Goal: Task Accomplishment & Management: Manage account settings

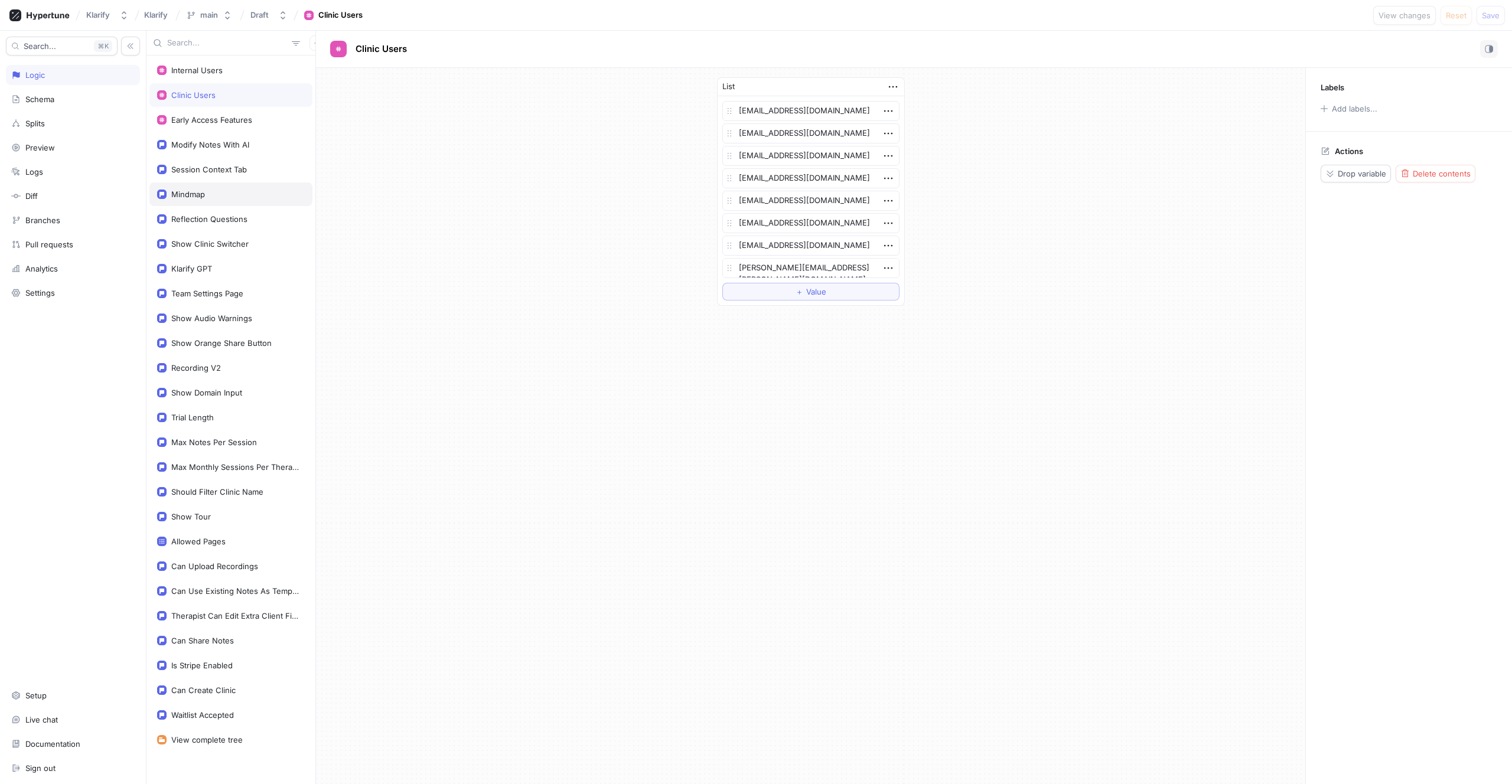
click at [197, 197] on div "Mindmap" at bounding box center [188, 194] width 33 height 10
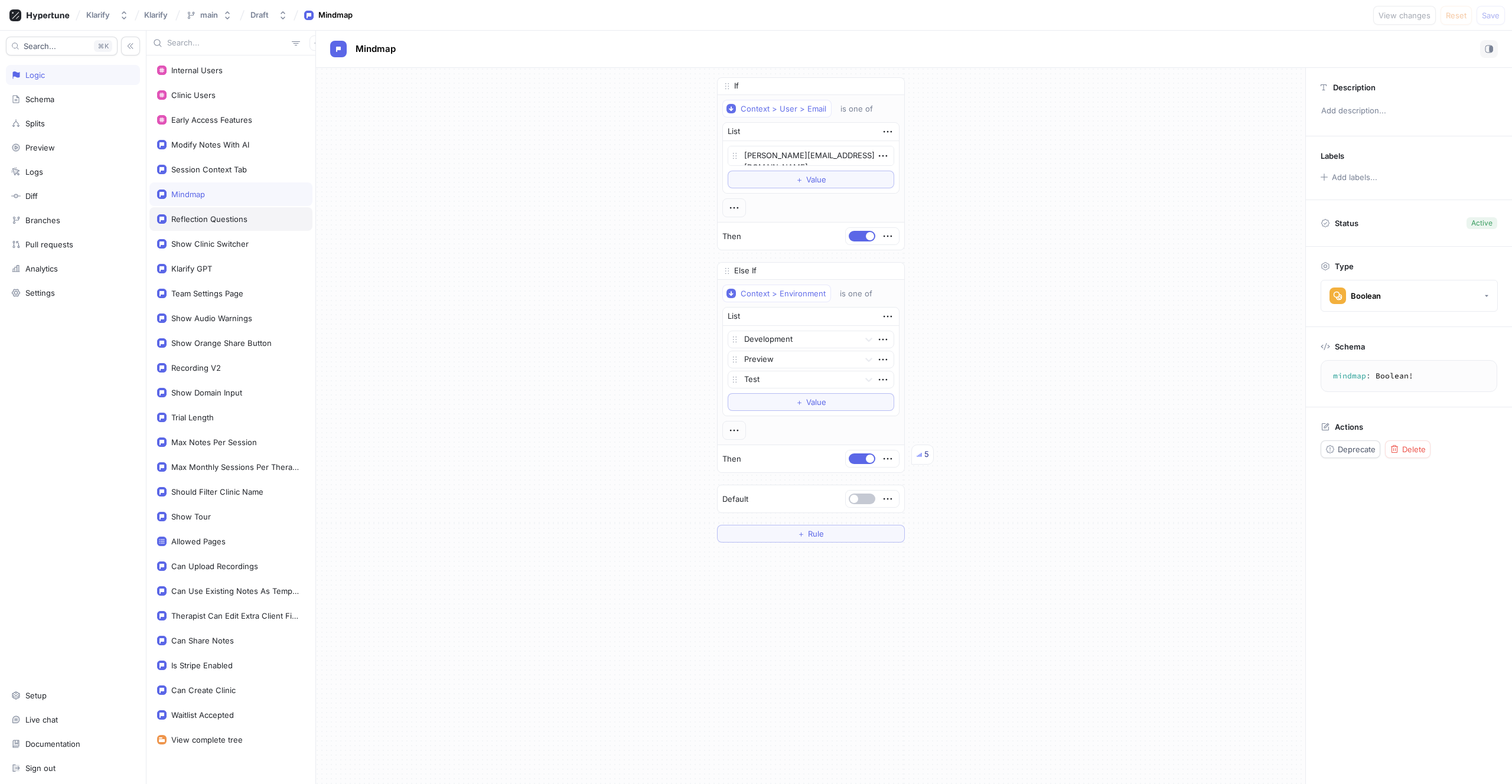
click at [204, 230] on div "Reflection Questions" at bounding box center [231, 219] width 163 height 24
type textarea "x"
type textarea "reflectionQuestions: Boolean!"
click at [205, 269] on div "Klarify GPT" at bounding box center [191, 269] width 40 height 10
type textarea "x"
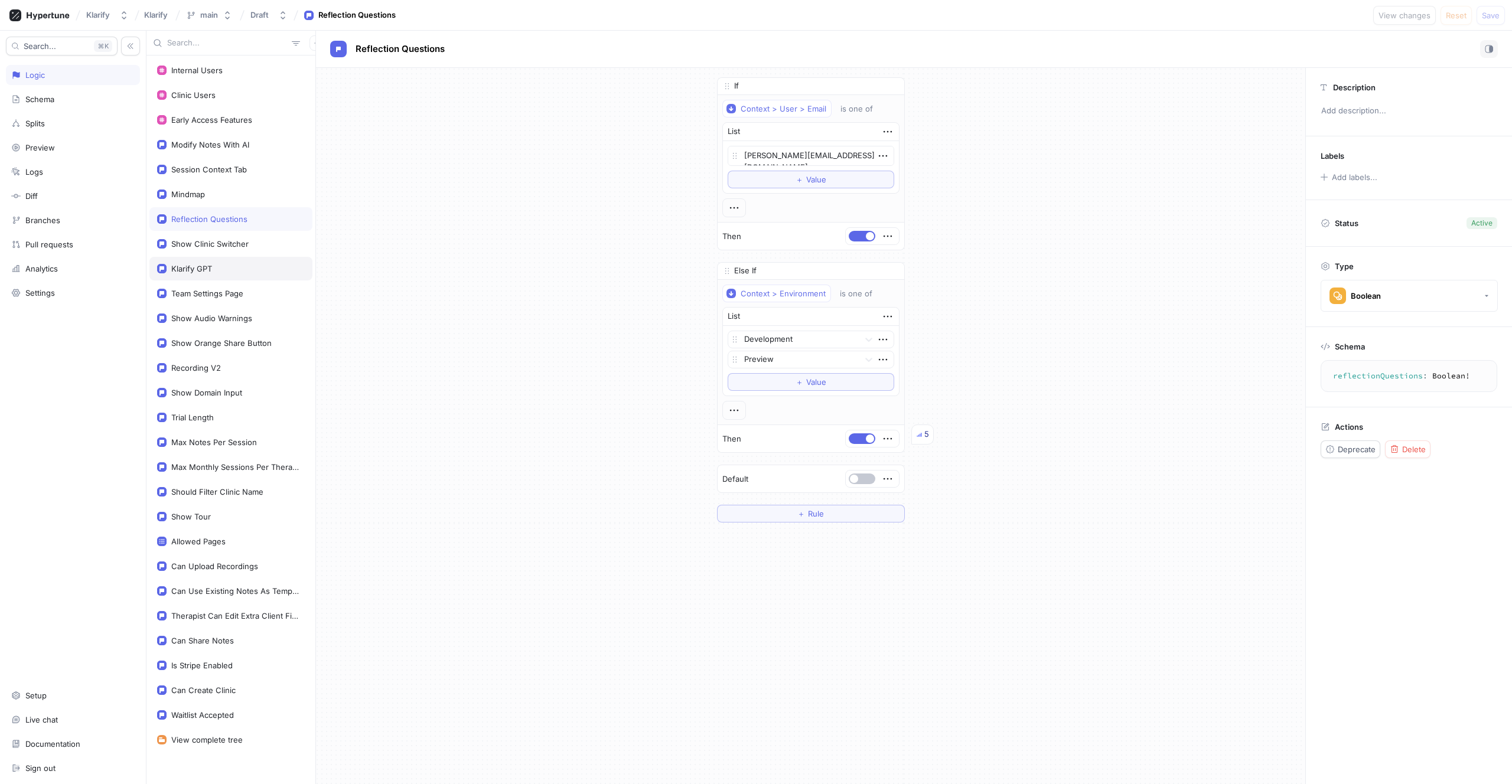
type textarea "klarifyGPT: Boolean!"
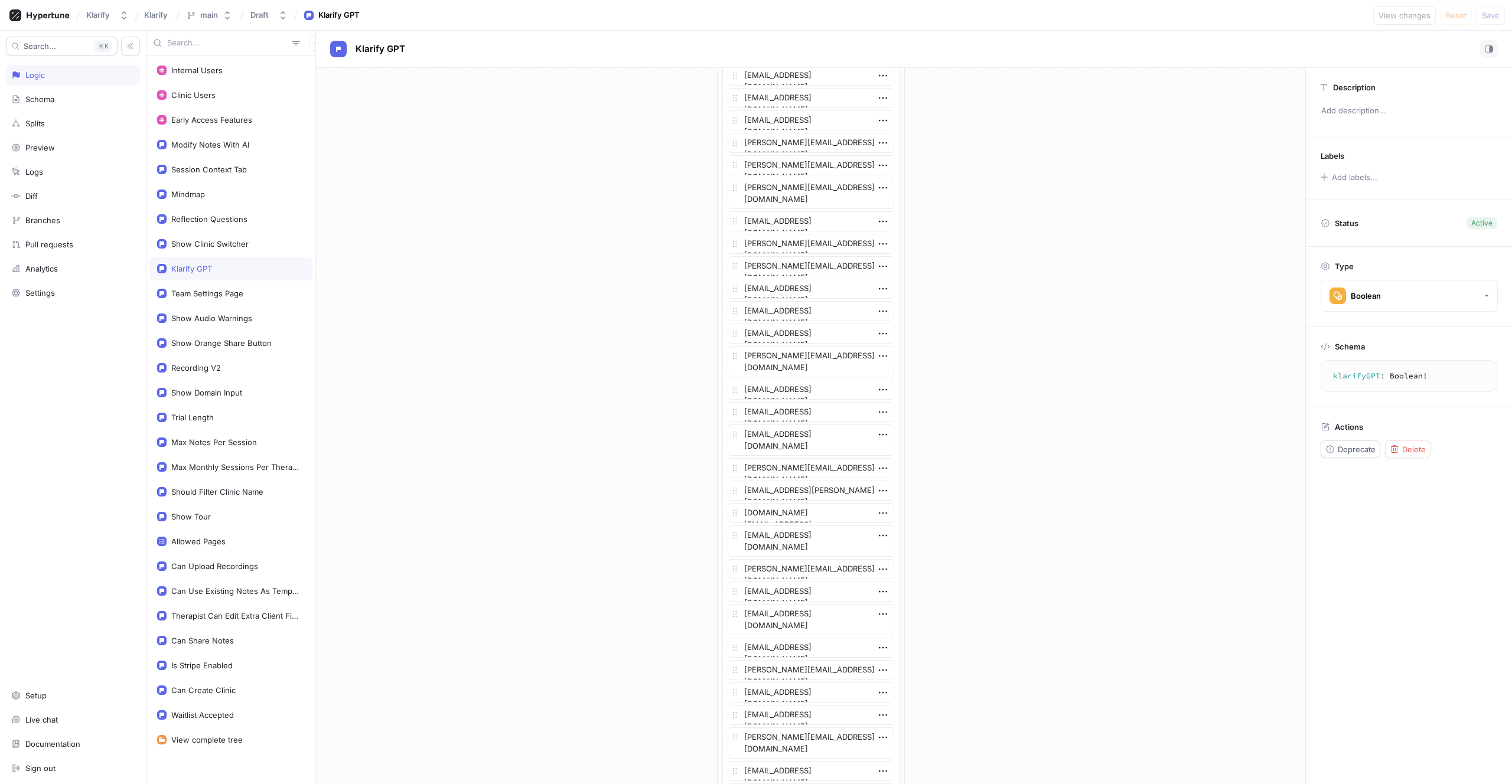
scroll to position [1176, 0]
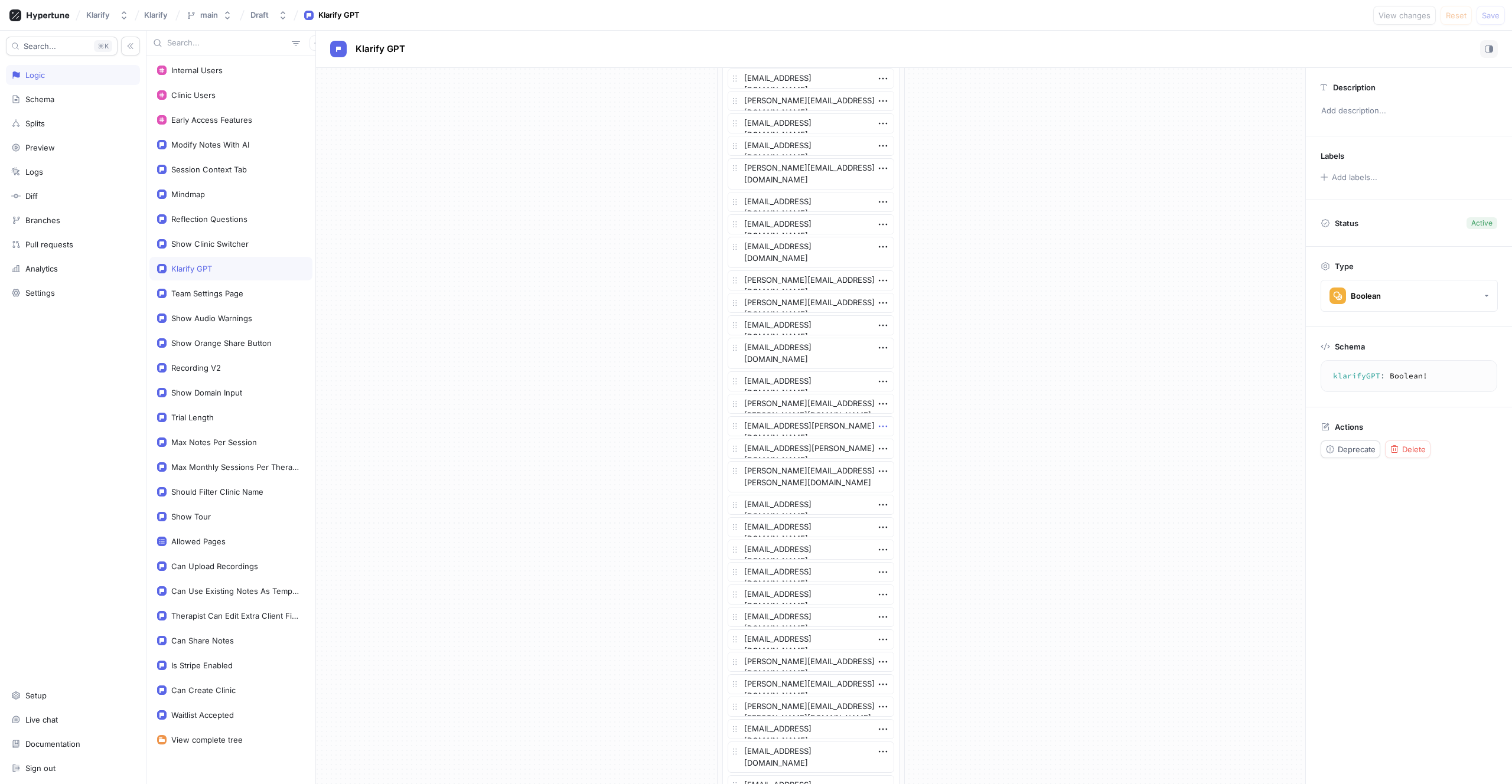
click at [878, 426] on icon "button" at bounding box center [882, 426] width 13 height 13
click at [885, 443] on div "Delete" at bounding box center [924, 448] width 101 height 20
click at [877, 502] on icon "button" at bounding box center [882, 505] width 13 height 13
click at [883, 528] on img at bounding box center [882, 526] width 7 height 7
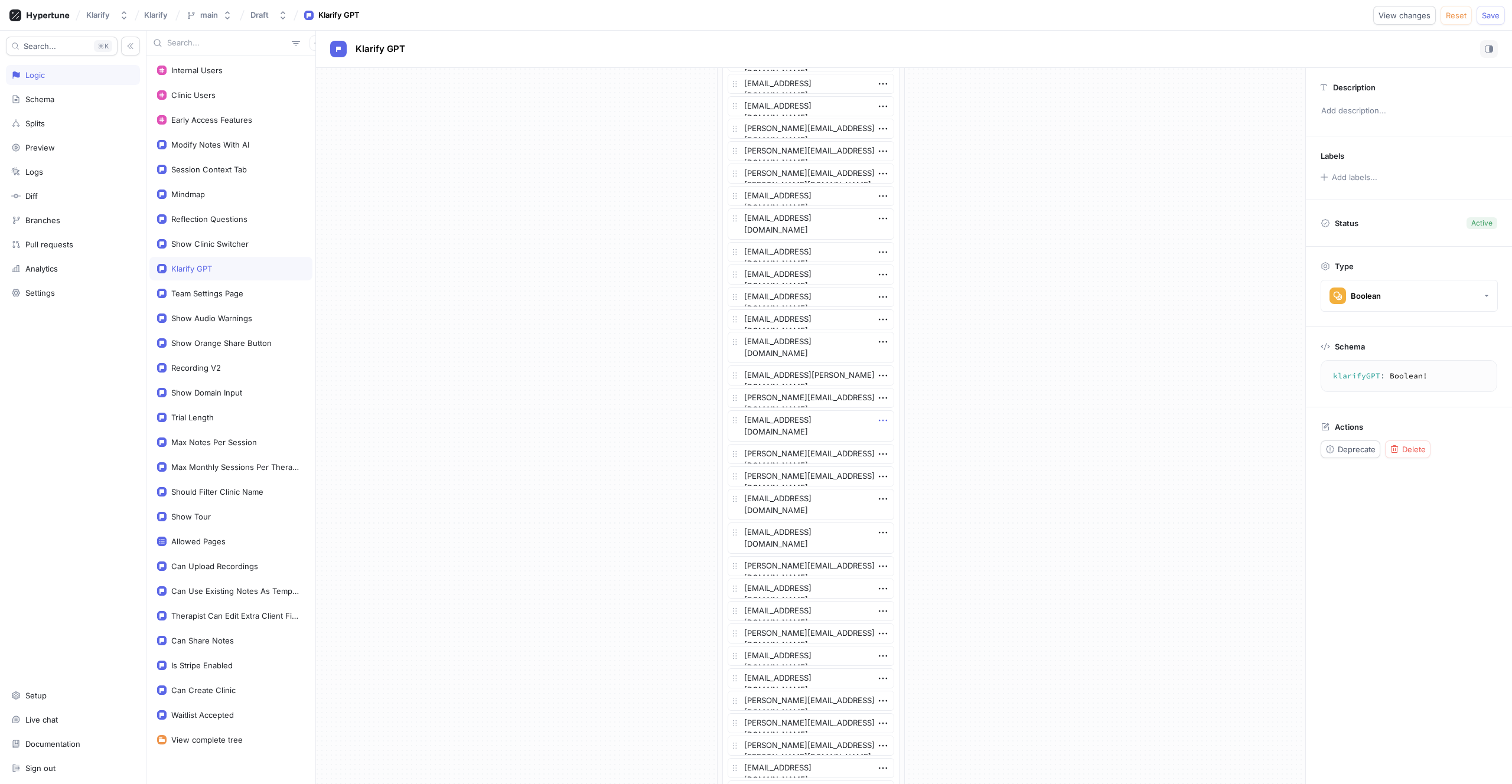
click at [881, 423] on icon "button" at bounding box center [882, 420] width 13 height 13
click at [887, 438] on div "Delete" at bounding box center [924, 442] width 101 height 20
click at [881, 531] on icon "button" at bounding box center [882, 533] width 13 height 13
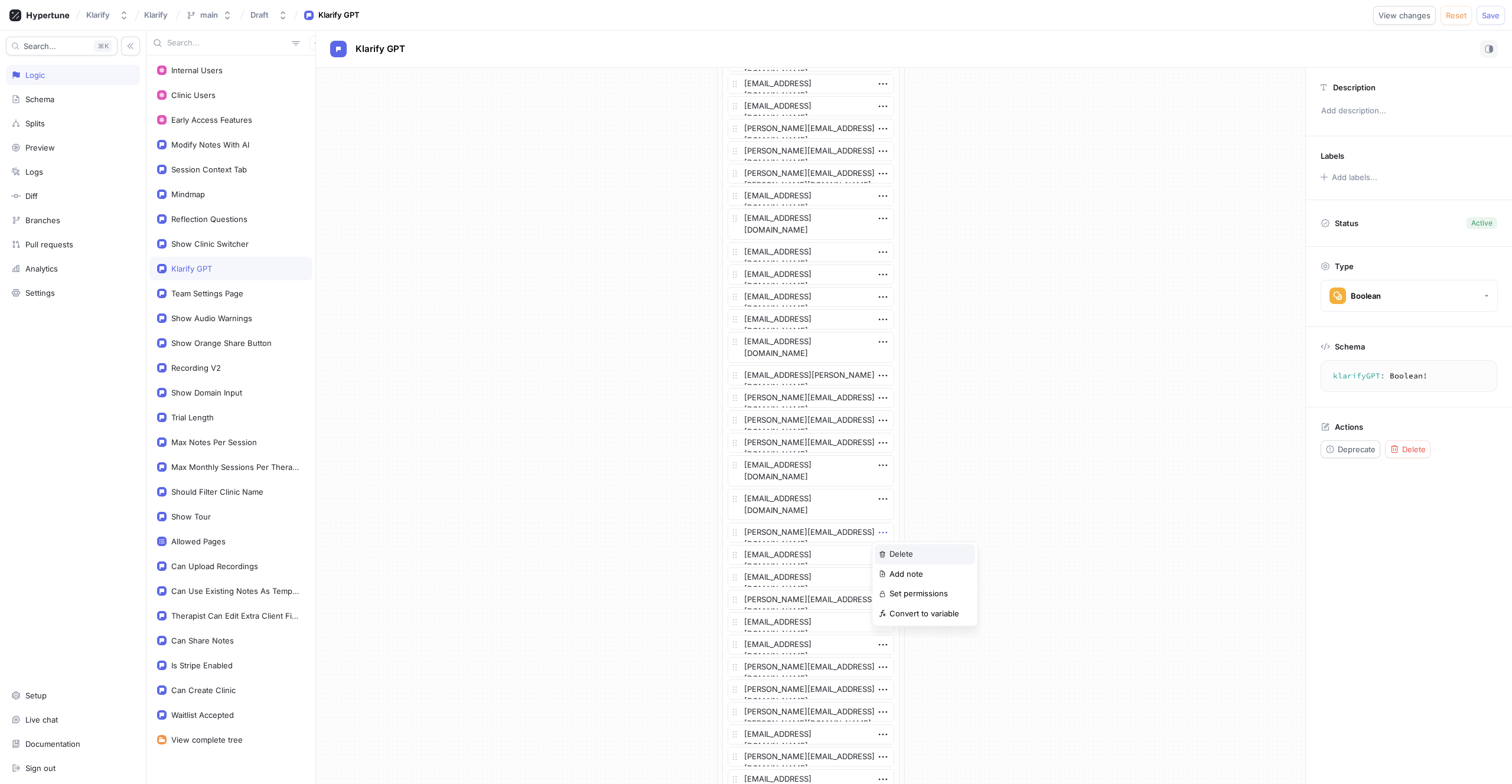
click at [888, 556] on div "Delete" at bounding box center [924, 554] width 101 height 20
click at [880, 343] on icon "button" at bounding box center [882, 342] width 13 height 13
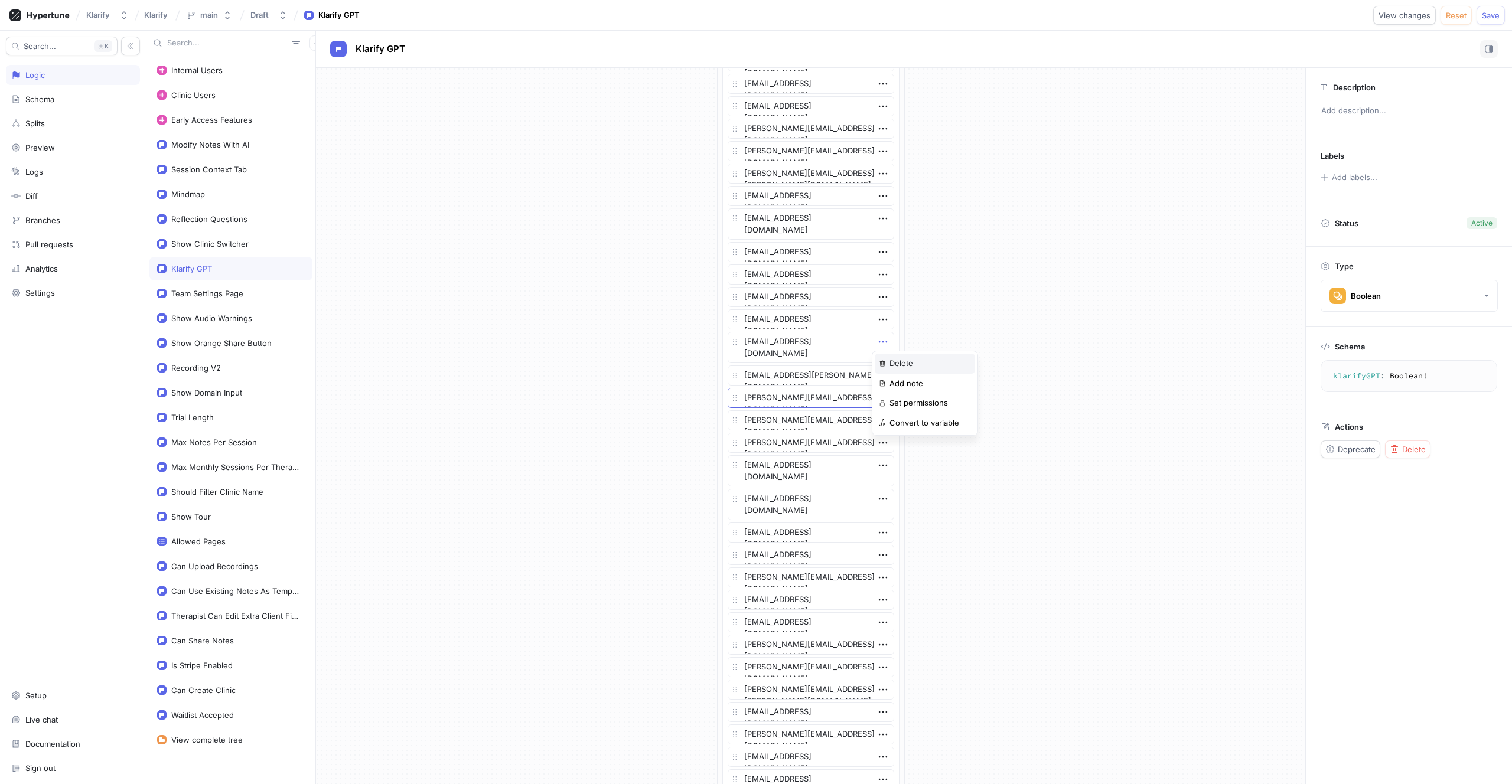
click at [885, 367] on img at bounding box center [882, 363] width 7 height 7
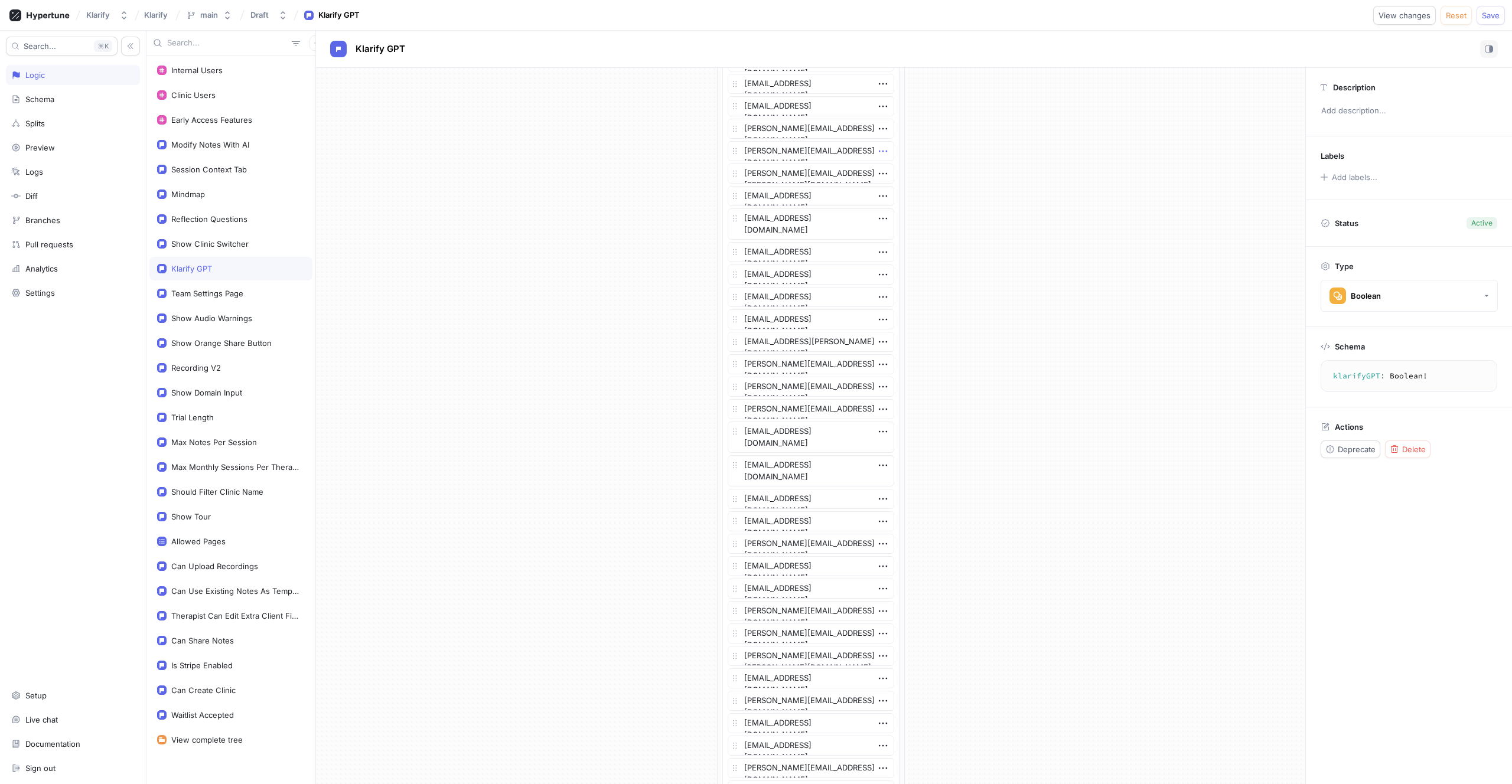
click at [878, 154] on icon "button" at bounding box center [882, 151] width 13 height 13
click at [882, 170] on img at bounding box center [882, 173] width 7 height 7
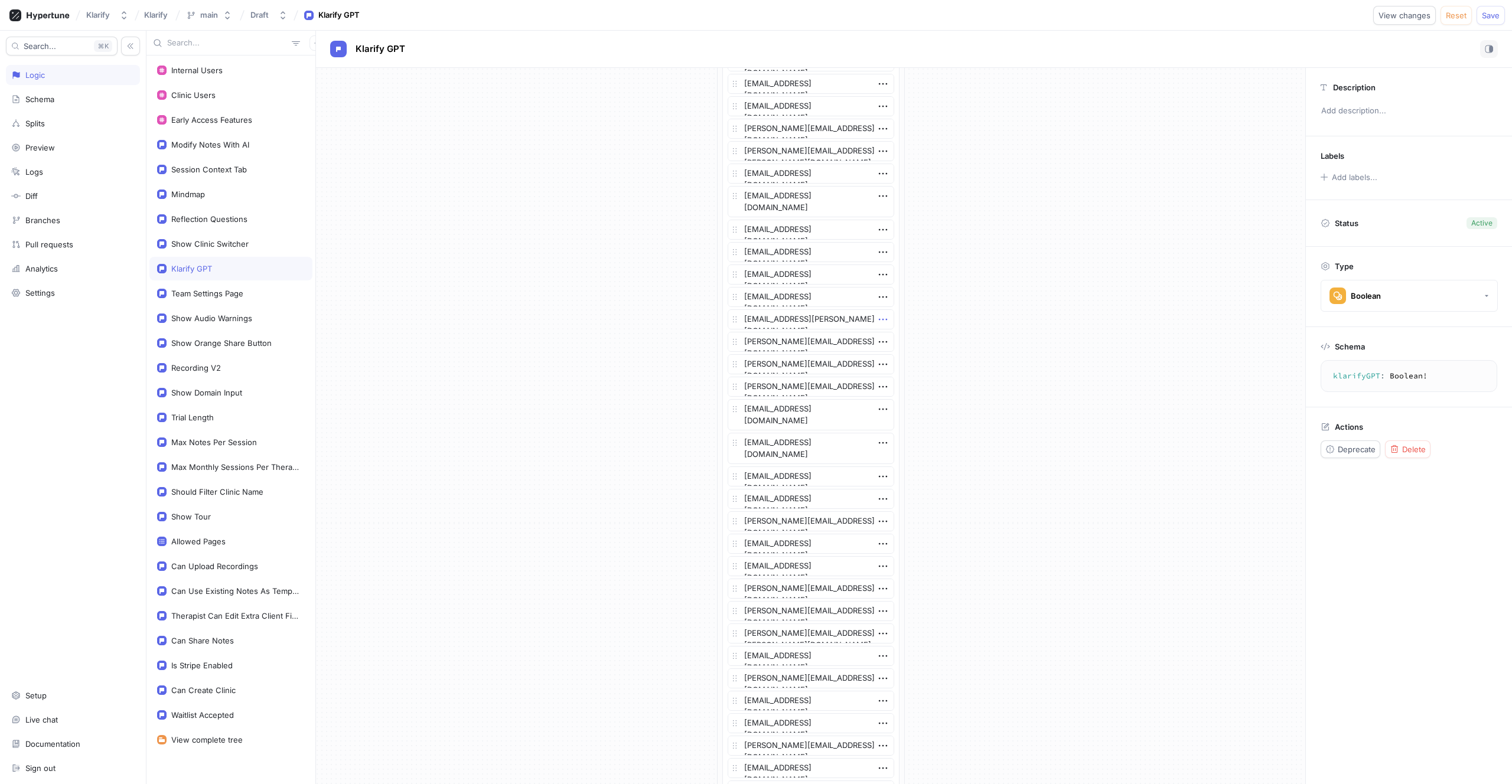
click at [878, 318] on icon "button" at bounding box center [882, 319] width 13 height 13
click at [887, 344] on div "Delete" at bounding box center [924, 341] width 101 height 20
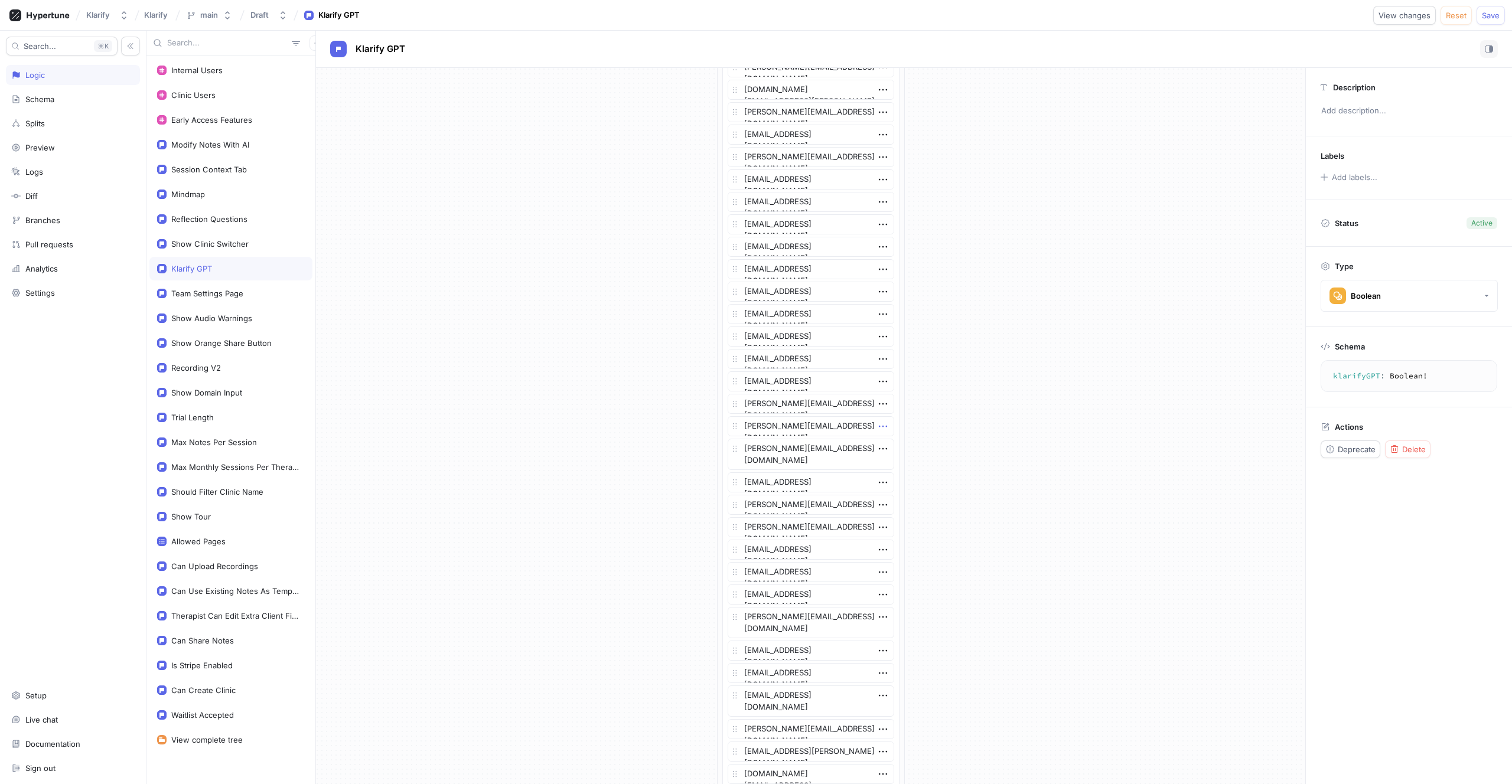
click at [878, 425] on icon "button" at bounding box center [882, 426] width 13 height 13
click at [881, 446] on img at bounding box center [882, 448] width 7 height 7
click at [1484, 17] on span "Save" at bounding box center [1491, 15] width 17 height 7
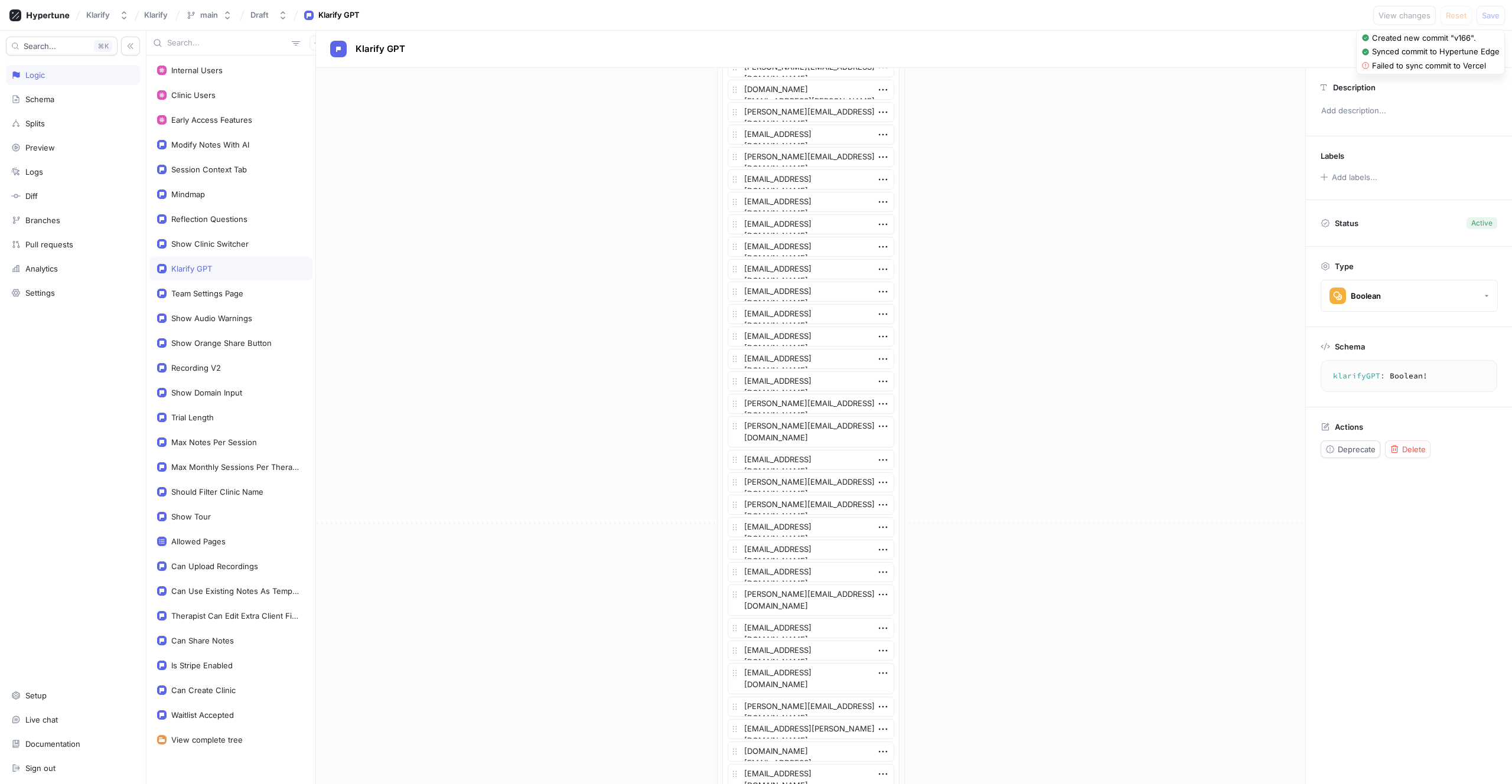
click at [1364, 67] on icon at bounding box center [1365, 65] width 9 height 9
click at [1384, 66] on div "Failed to sync commit to Vercel" at bounding box center [1429, 66] width 114 height 12
click at [204, 117] on div "Early Access Features" at bounding box center [212, 120] width 81 height 10
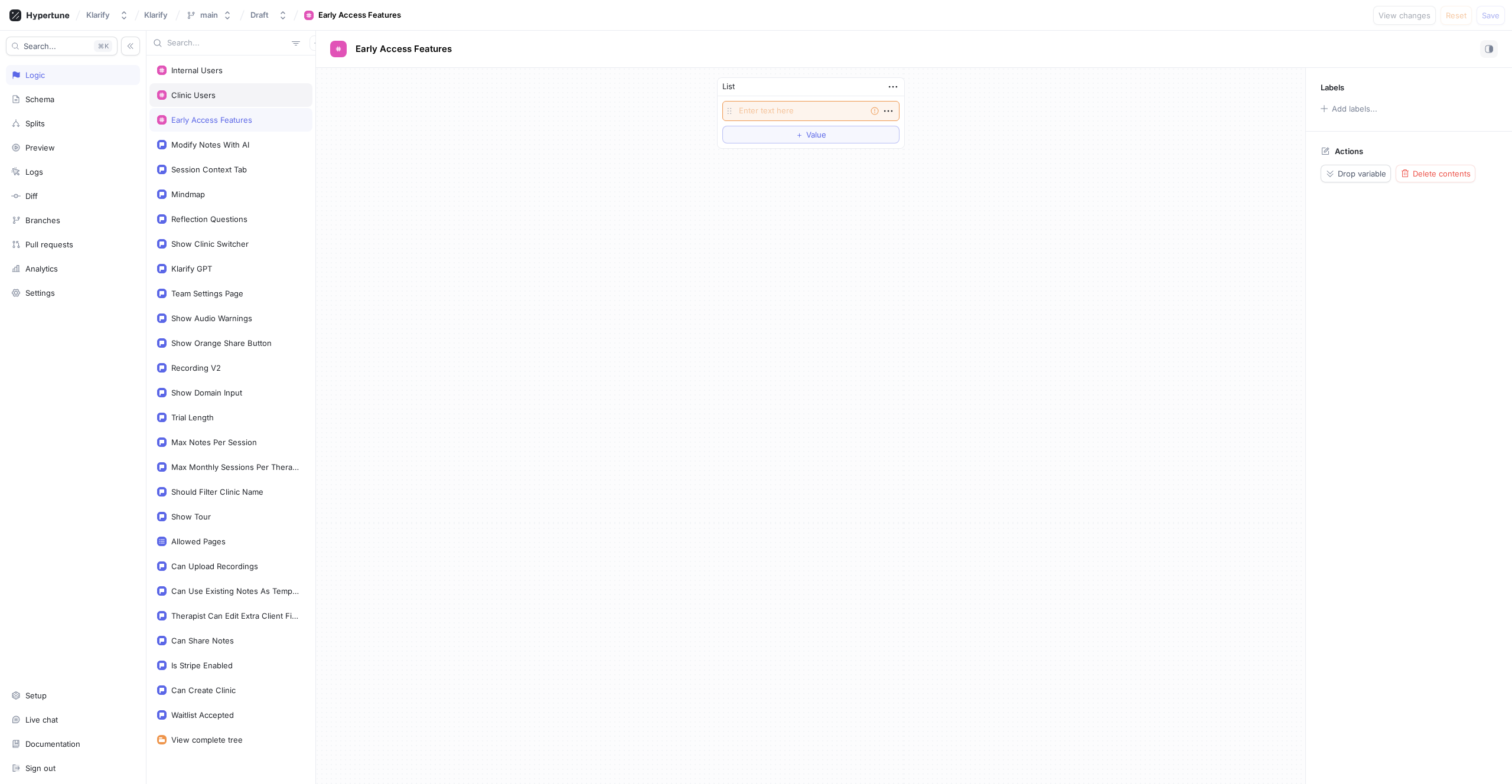
click at [204, 97] on div "Clinic Users" at bounding box center [193, 95] width 44 height 10
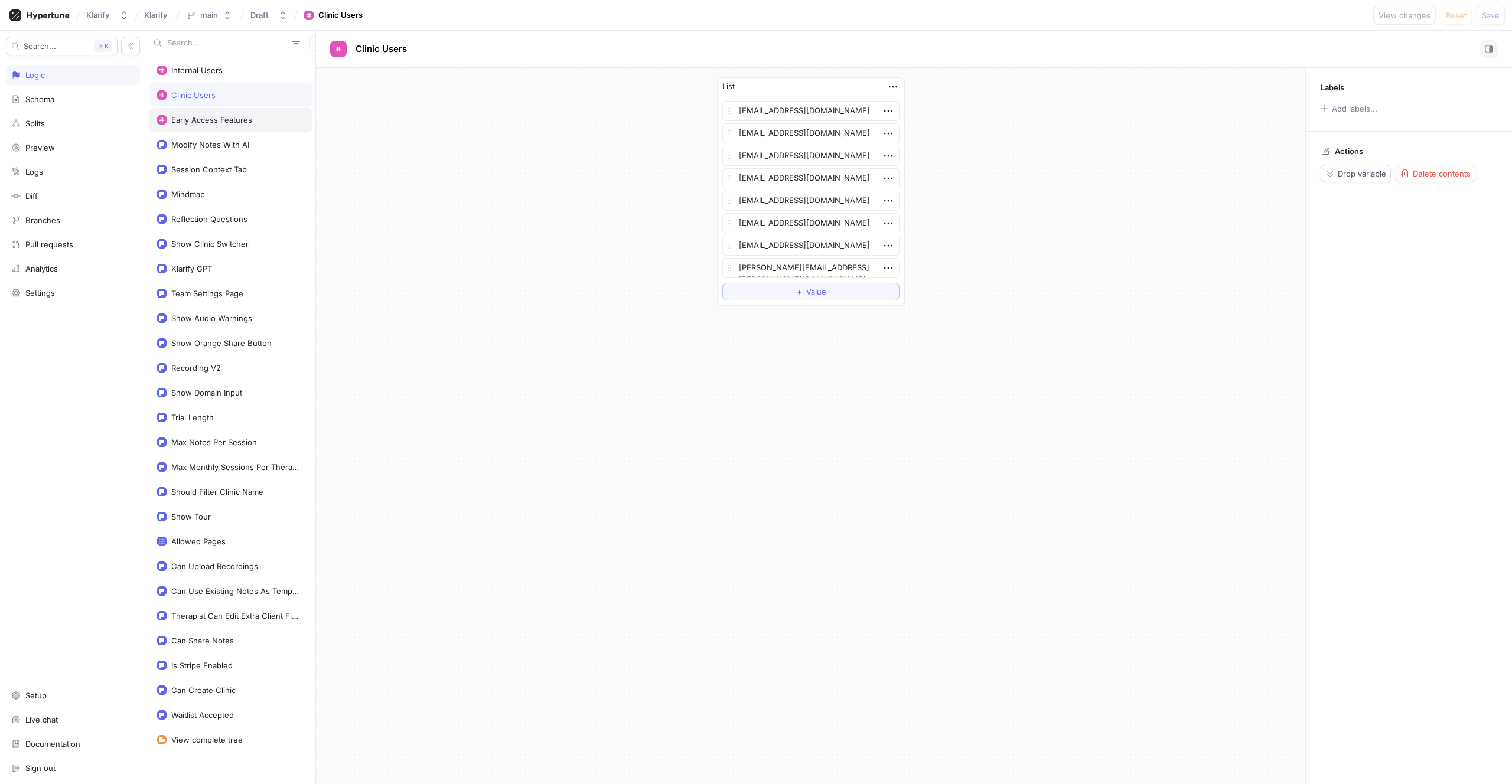
click at [251, 120] on div "Early Access Features" at bounding box center [212, 120] width 81 height 10
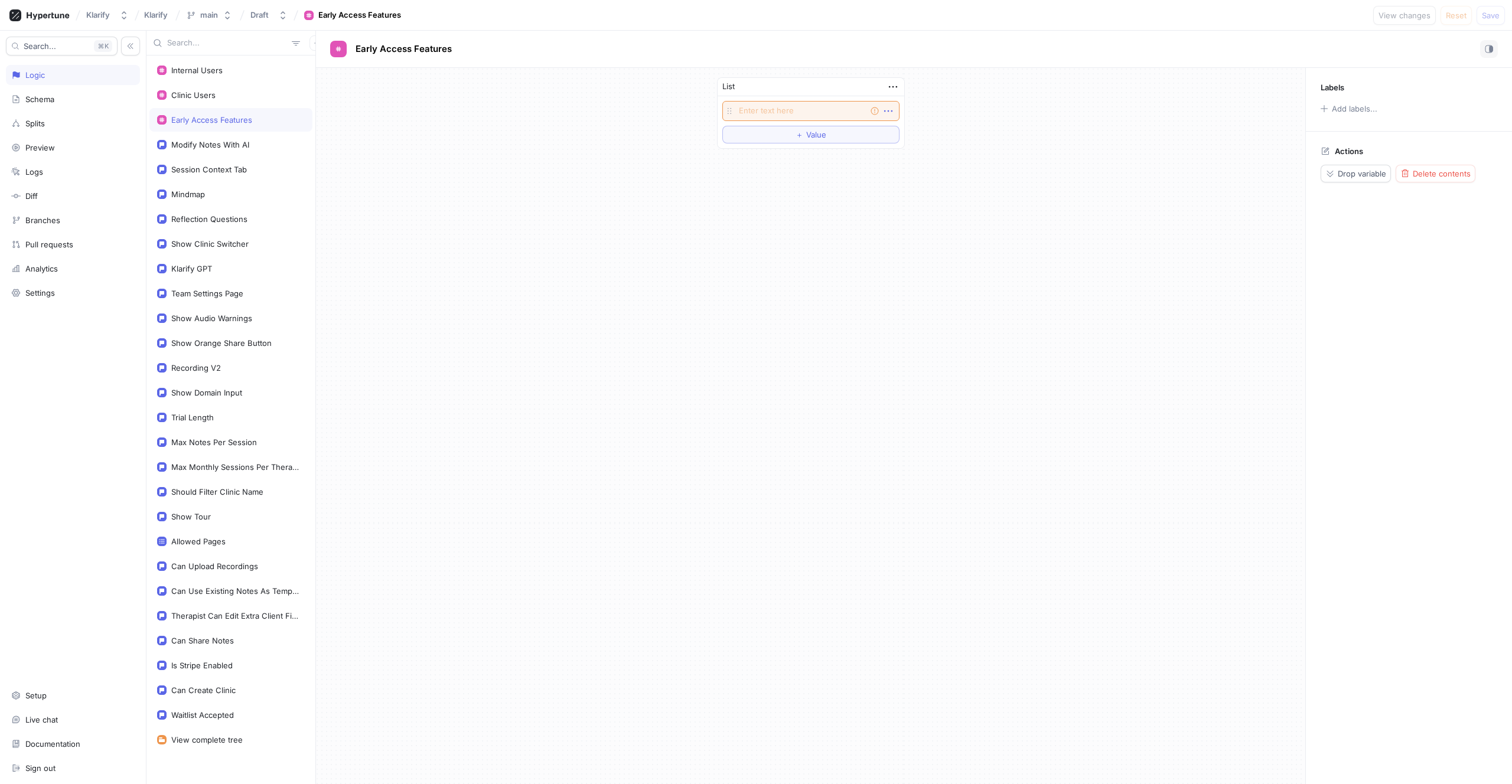
click at [886, 110] on icon "button" at bounding box center [888, 111] width 13 height 13
click at [889, 112] on icon "button" at bounding box center [888, 111] width 13 height 13
click at [892, 92] on icon "button" at bounding box center [893, 86] width 13 height 13
click at [893, 87] on icon "button" at bounding box center [893, 86] width 13 height 13
click at [252, 96] on div "Clinic Users" at bounding box center [231, 95] width 147 height 10
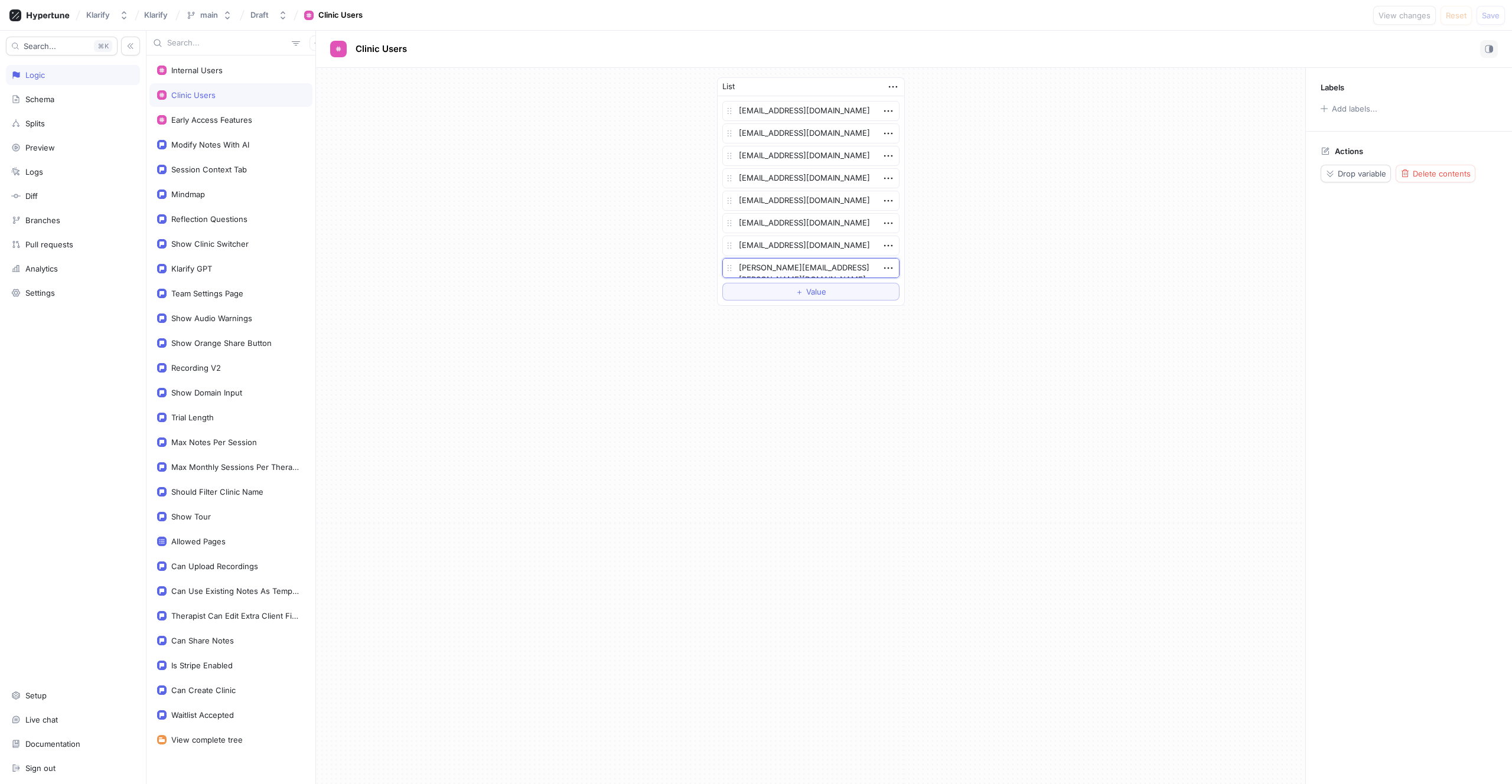
click at [809, 265] on textarea "[PERSON_NAME][EMAIL_ADDRESS][PERSON_NAME][DOMAIN_NAME]" at bounding box center [810, 267] width 177 height 20
click at [890, 271] on icon "button" at bounding box center [888, 268] width 13 height 13
click at [898, 288] on div "Delete" at bounding box center [935, 289] width 101 height 20
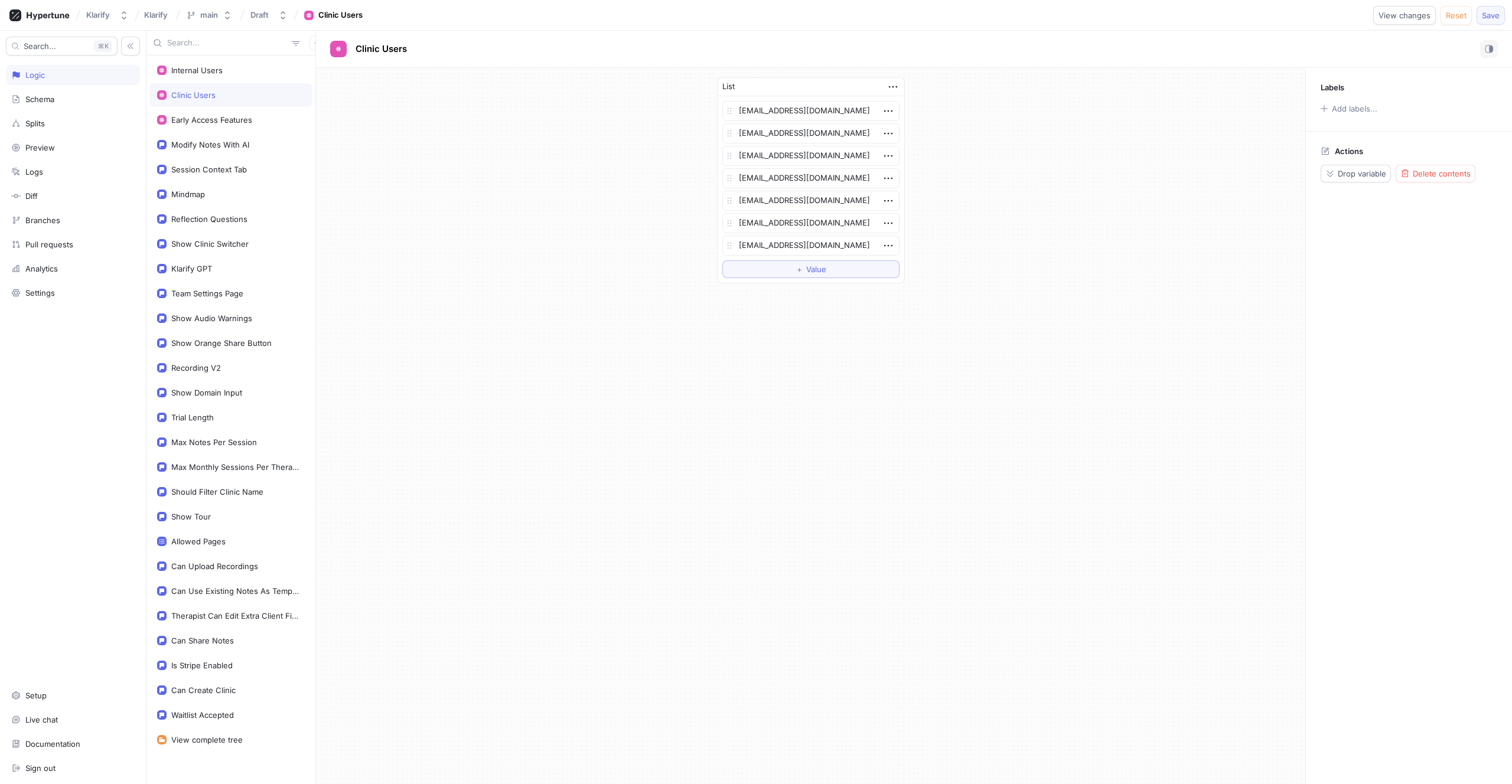
click at [1502, 15] on button "Save" at bounding box center [1491, 15] width 29 height 19
click at [825, 267] on span "Value" at bounding box center [816, 269] width 20 height 7
type textarea "x"
type textarea "[PERSON_NAME][EMAIL_ADDRESS][PERSON_NAME][DOMAIN_NAME]"
type textarea "x"
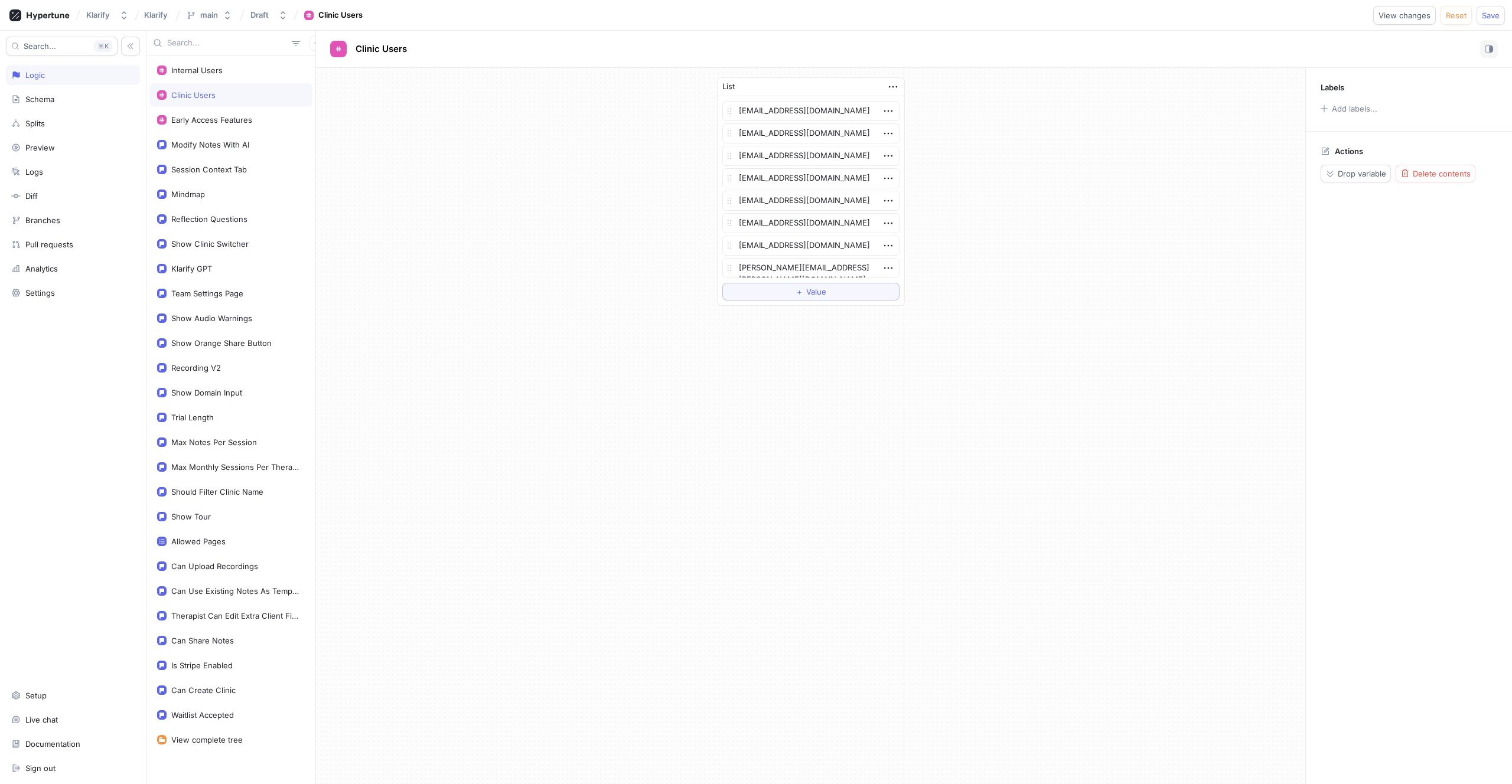
drag, startPoint x: 863, startPoint y: 272, endPoint x: 729, endPoint y: 270, distance: 134.0
click at [729, 270] on div "[PERSON_NAME][EMAIL_ADDRESS][PERSON_NAME][DOMAIN_NAME]" at bounding box center [810, 267] width 177 height 20
type textarea "[PERSON_NAME][EMAIL_ADDRESS][PERSON_NAME][DOMAIN_NAME]"
click at [1489, 13] on span "Save" at bounding box center [1491, 15] width 17 height 7
click at [59, 294] on div "Settings" at bounding box center [73, 293] width 124 height 10
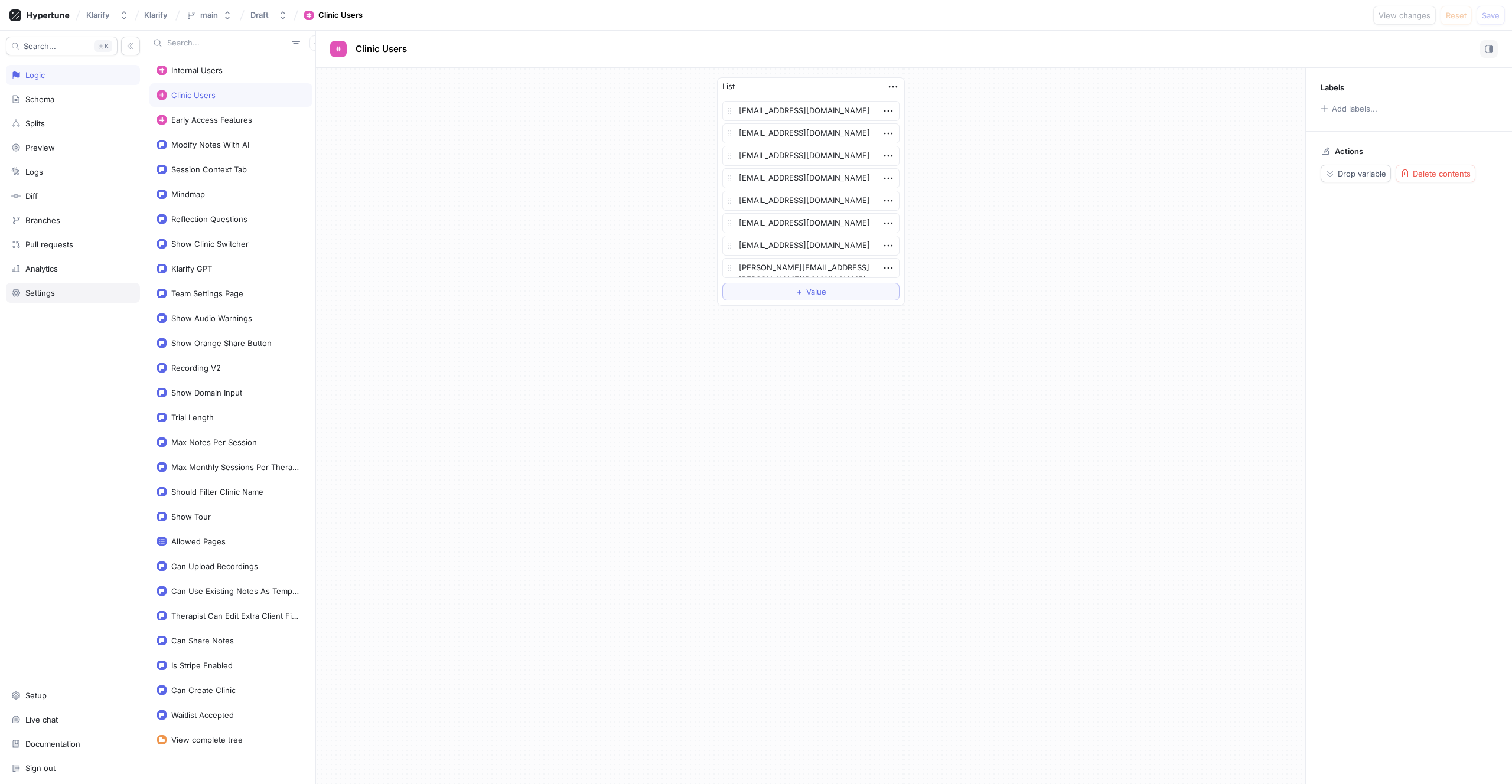
type textarea "x"
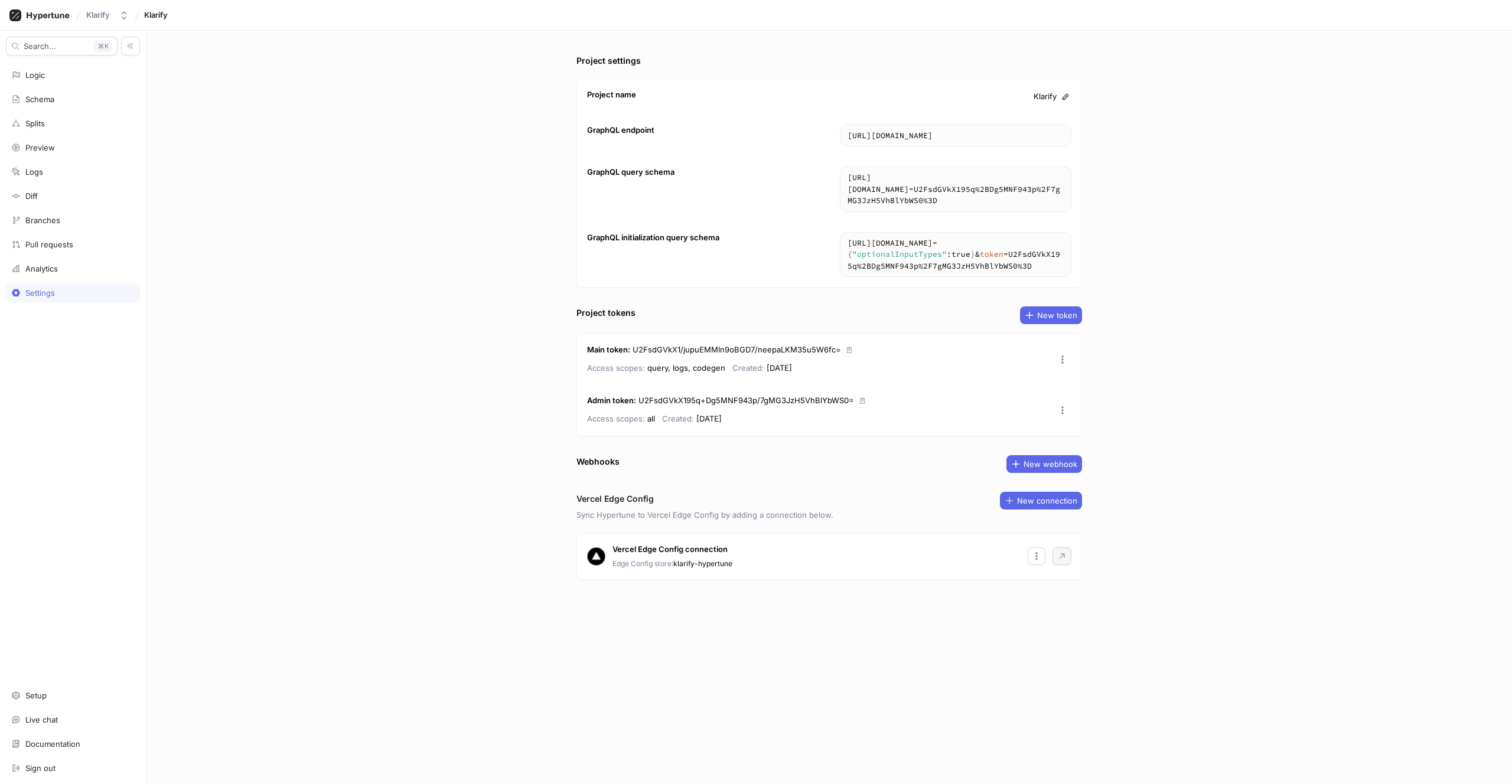
click at [1065, 559] on icon "button" at bounding box center [1062, 556] width 10 height 10
